Goal: Check status: Check status

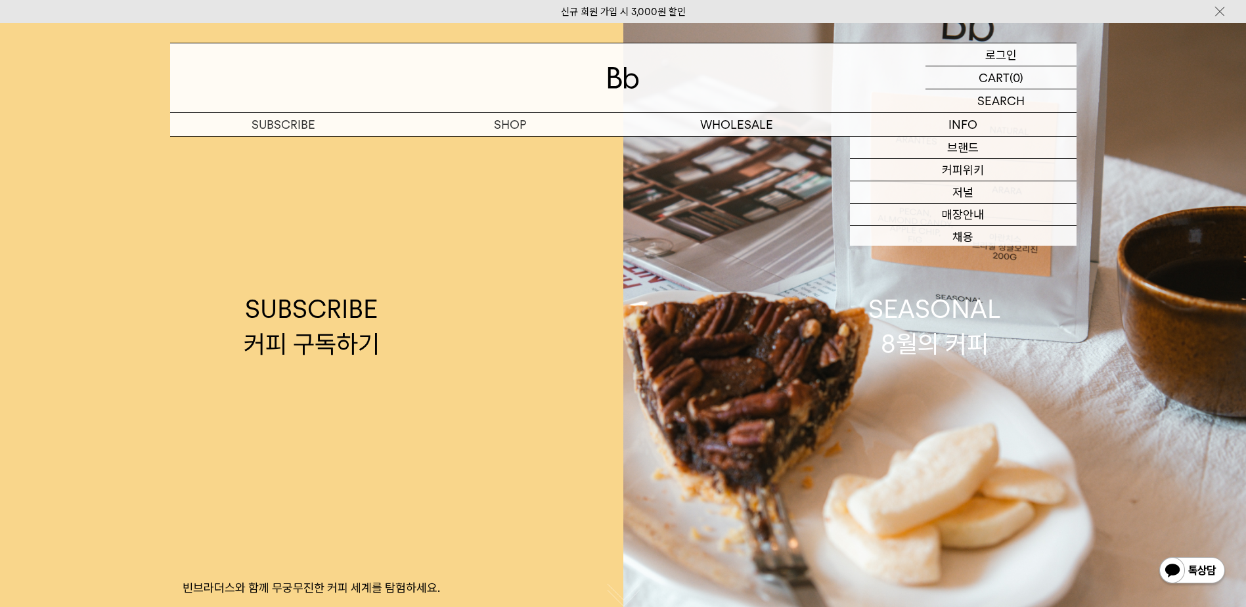
click at [1030, 55] on div "LOGIN 로그인" at bounding box center [1001, 54] width 151 height 22
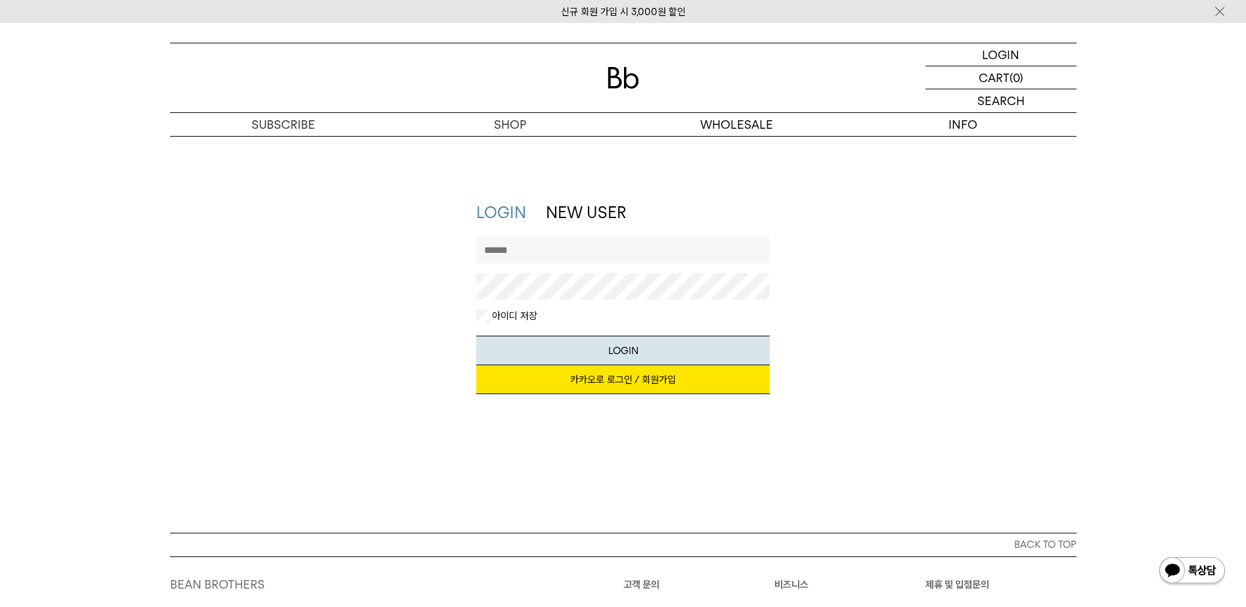
click at [569, 254] on input "text" at bounding box center [623, 250] width 294 height 26
type input "**********"
click at [618, 347] on button "LOGIN" at bounding box center [623, 351] width 294 height 30
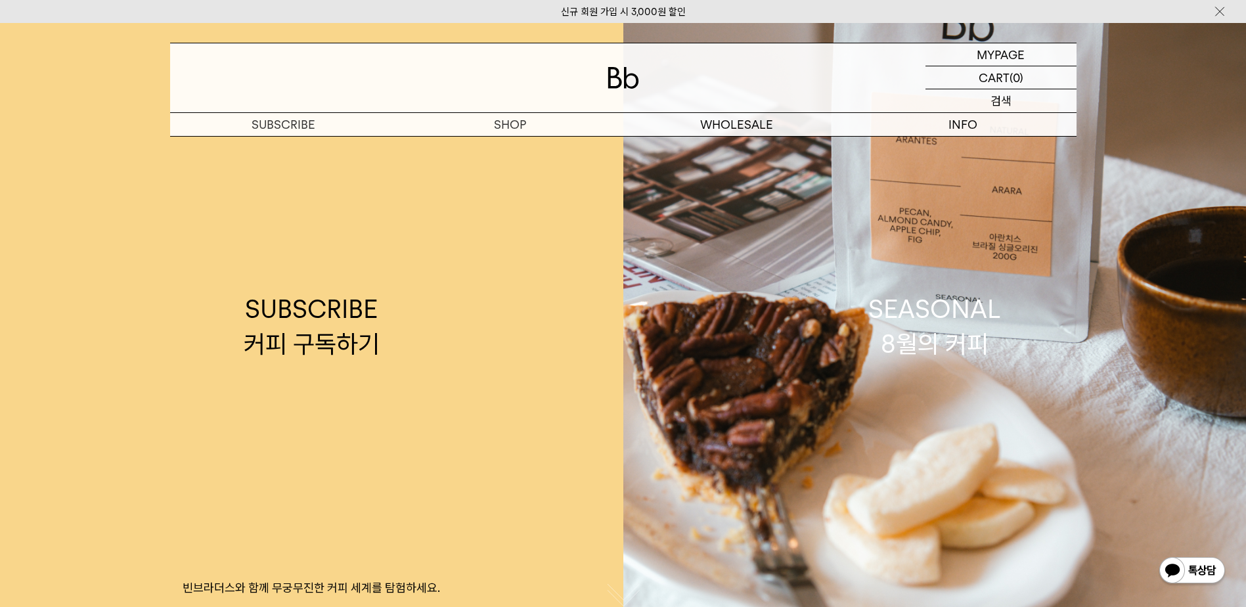
click at [1000, 103] on p "검색" at bounding box center [1001, 100] width 21 height 23
click at [1011, 53] on p "마이페이지" at bounding box center [1001, 54] width 53 height 22
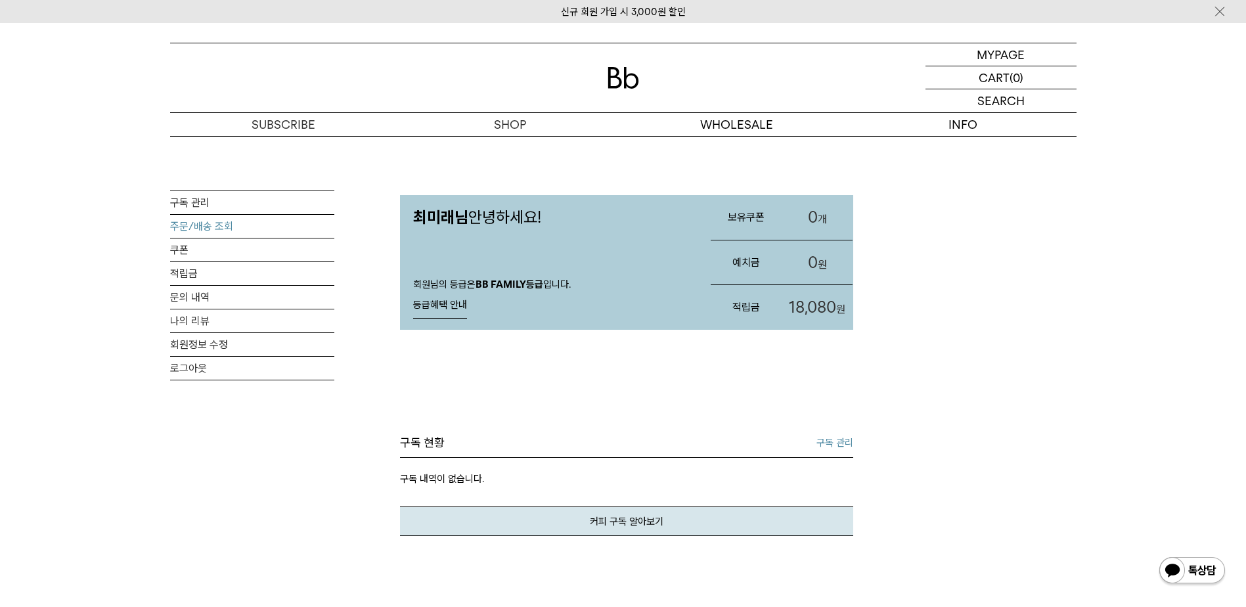
click at [219, 229] on link "주문/배송 조회" at bounding box center [252, 226] width 164 height 23
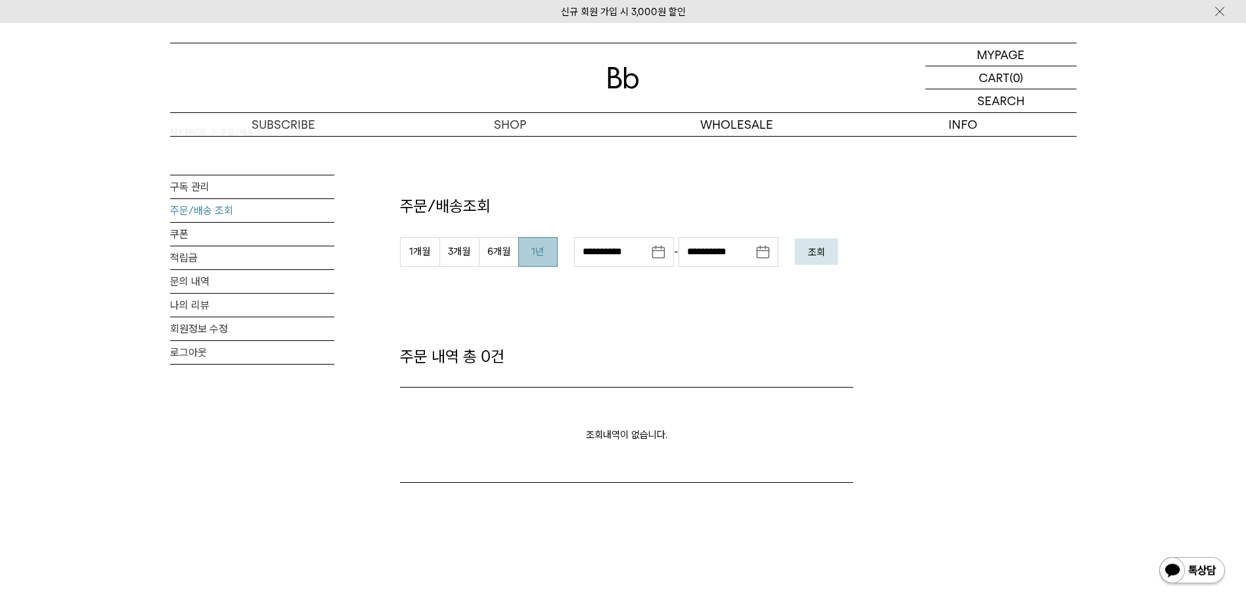
click at [524, 247] on button "1년" at bounding box center [537, 252] width 39 height 30
type input "**********"
click at [817, 254] on em "조회" at bounding box center [816, 252] width 17 height 12
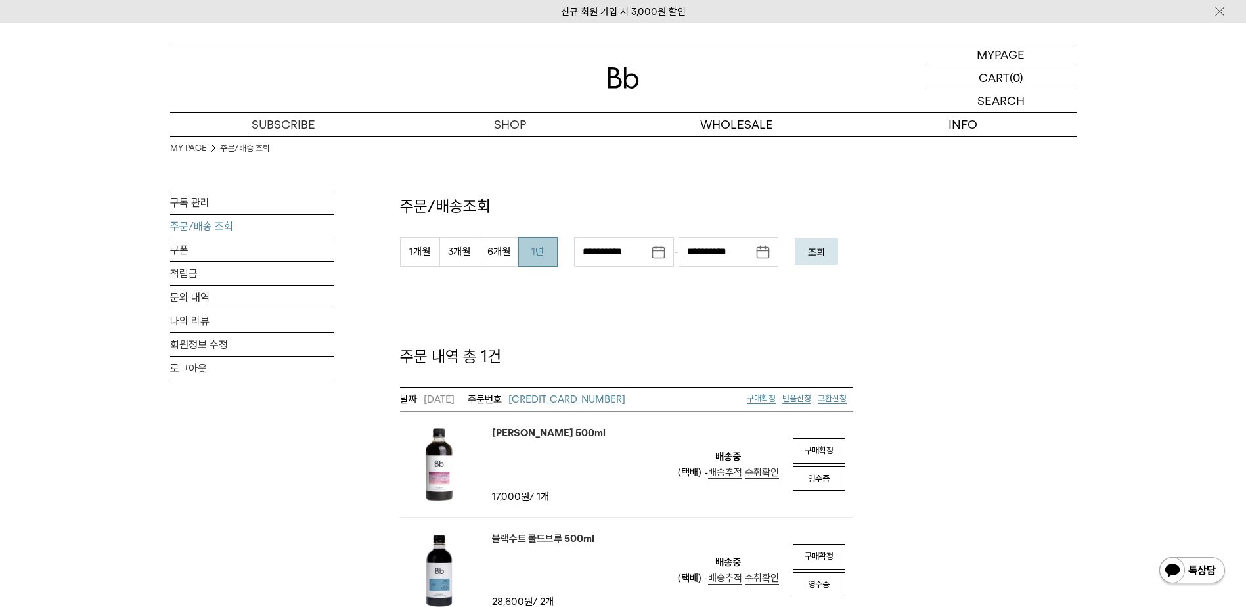
scroll to position [66, 0]
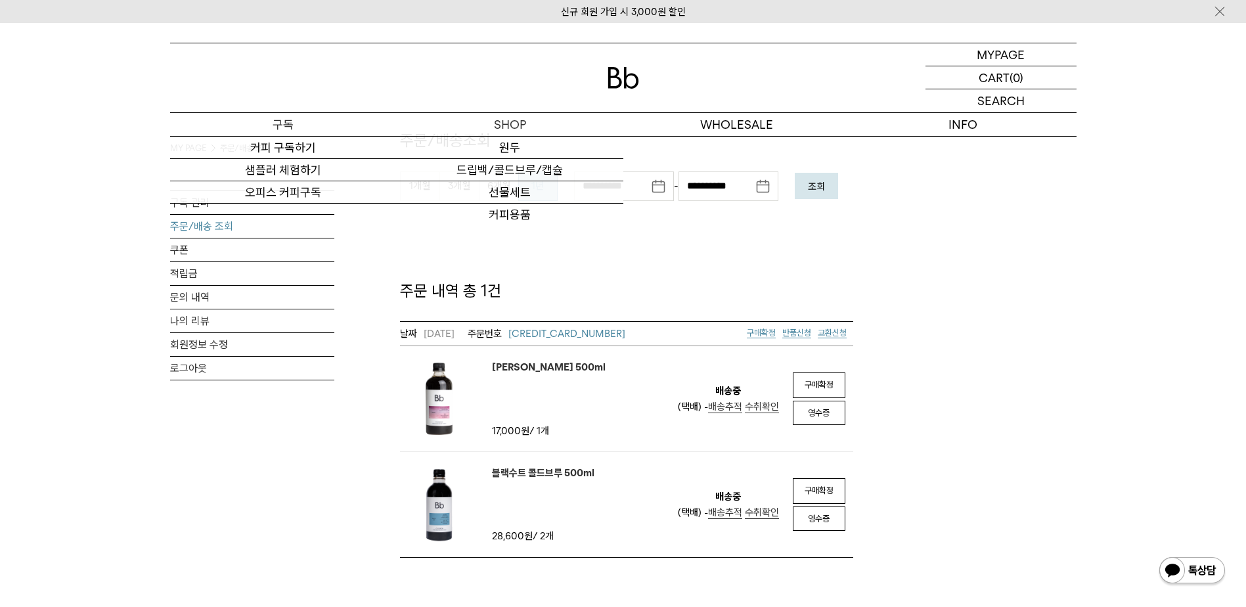
click at [308, 124] on p "구독" at bounding box center [283, 124] width 227 height 23
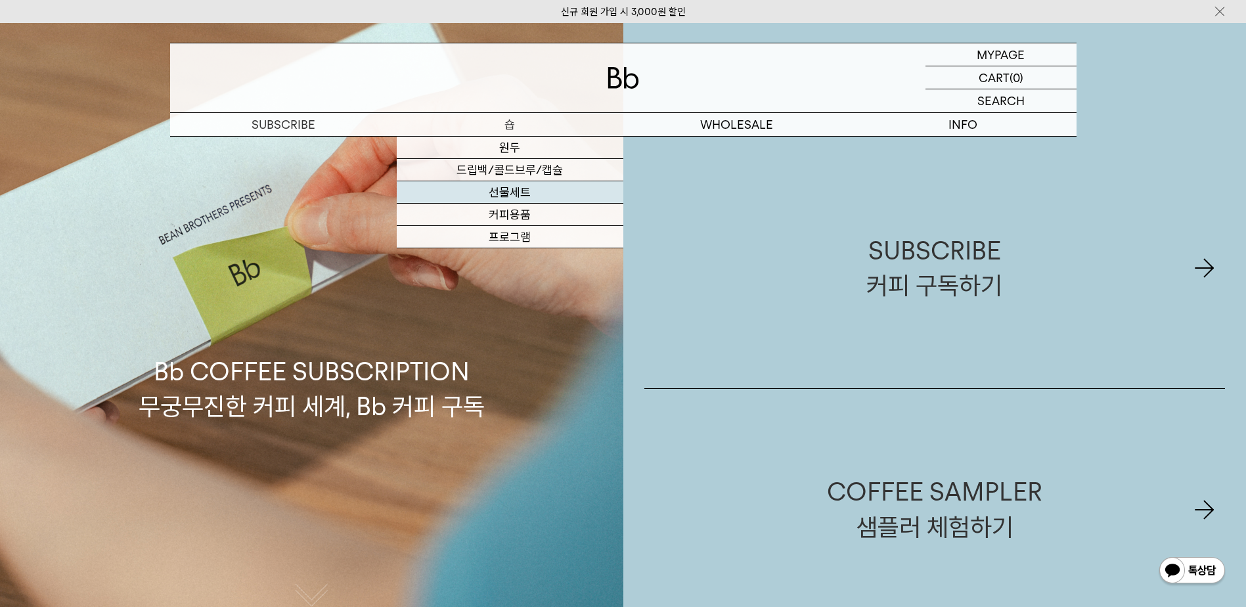
click at [504, 198] on link "선물세트" at bounding box center [510, 192] width 227 height 22
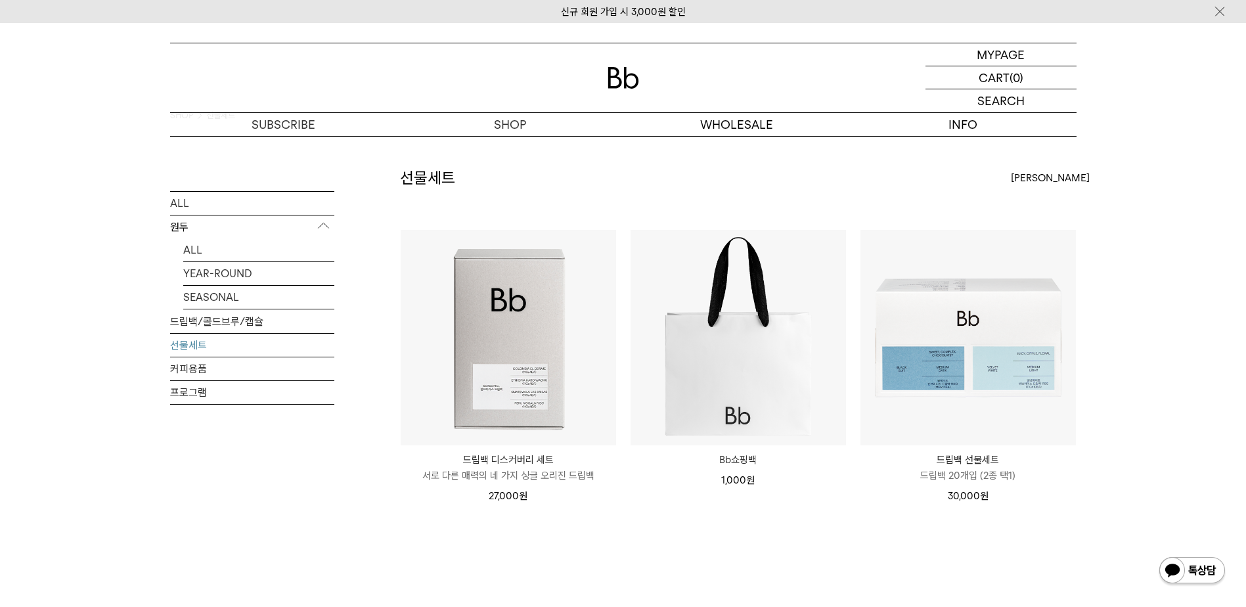
scroll to position [66, 0]
